Goal: Transaction & Acquisition: Purchase product/service

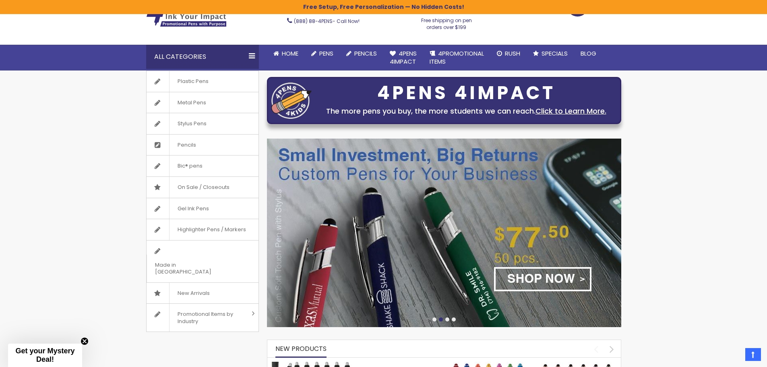
scroll to position [40, 0]
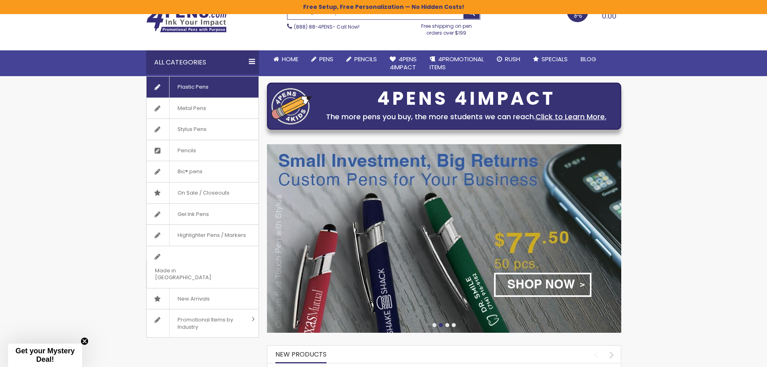
click at [190, 85] on span "Plastic Pens" at bounding box center [192, 86] width 47 height 21
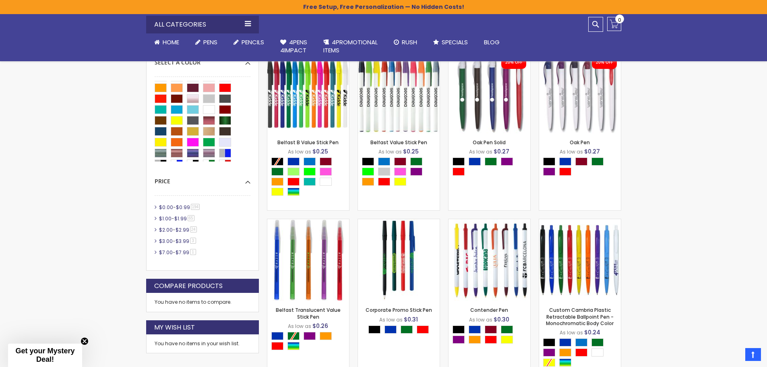
scroll to position [68, 0]
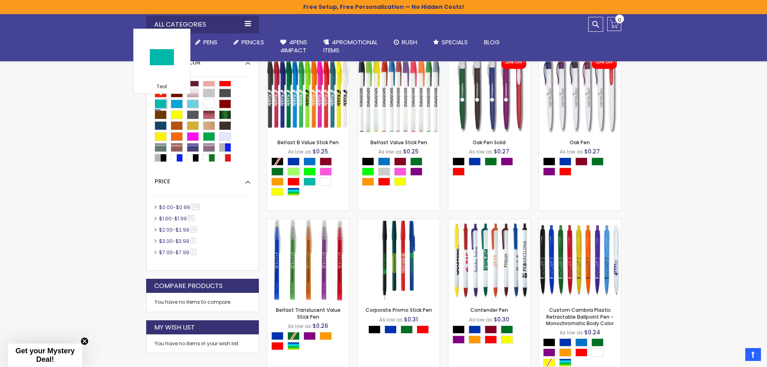
click at [157, 103] on div "Teal" at bounding box center [161, 103] width 12 height 9
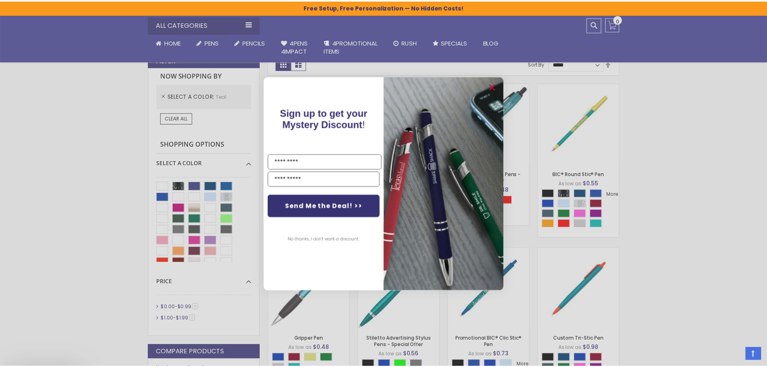
scroll to position [175, 0]
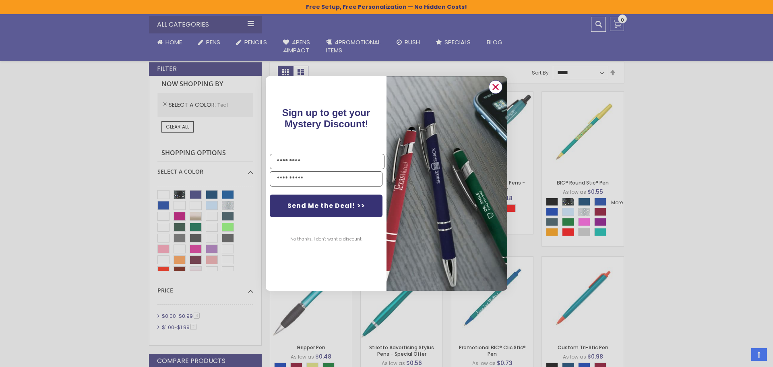
click at [492, 85] on circle "Close dialog" at bounding box center [495, 87] width 12 height 12
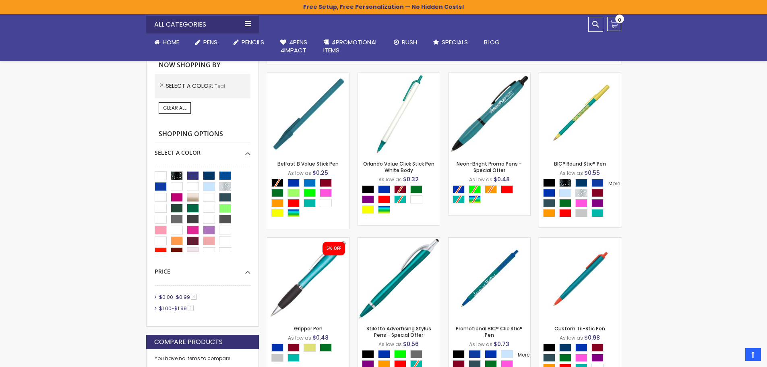
scroll to position [135, 0]
